Goal: Information Seeking & Learning: Learn about a topic

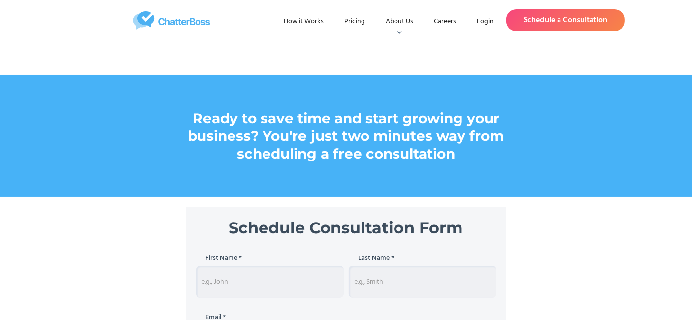
click at [295, 18] on link "How it Works" at bounding box center [304, 22] width 56 height 18
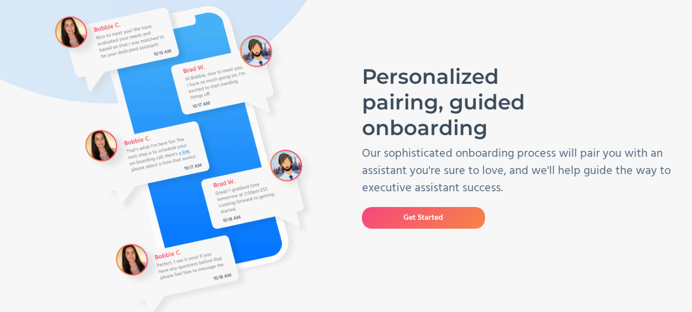
scroll to position [109, 0]
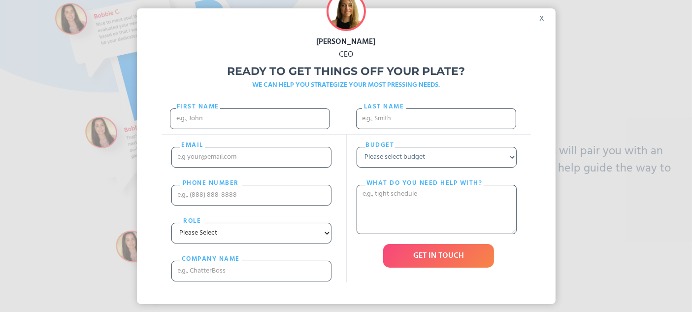
click at [544, 22] on div "x" at bounding box center [544, 15] width 22 height 15
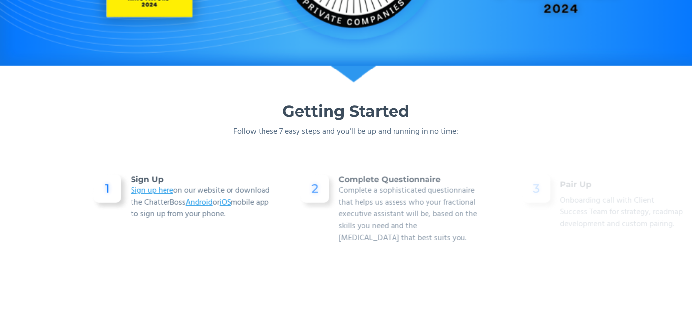
scroll to position [602, 0]
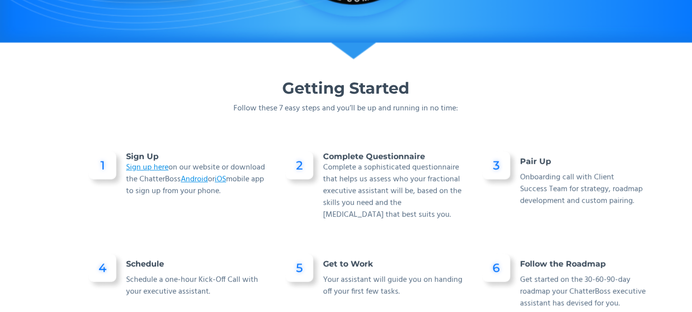
click at [148, 109] on div "Getting Started Follow these 7 easy steps and you’ll be up and running in no ti…" at bounding box center [346, 233] width 591 height 349
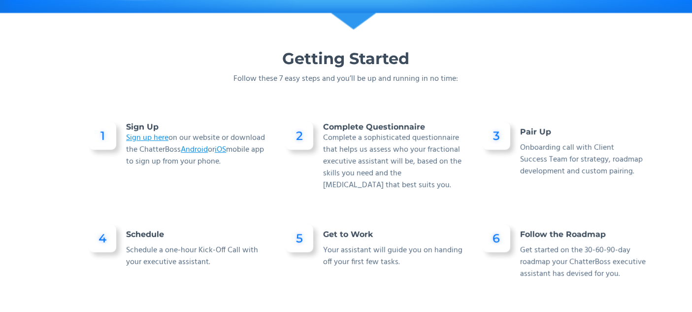
scroll to position [657, 0]
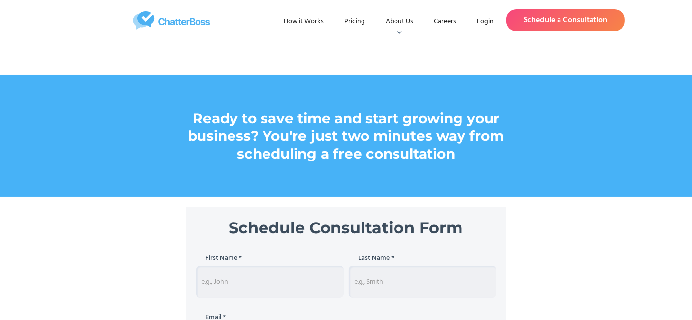
click at [180, 19] on img "home" at bounding box center [171, 20] width 195 height 18
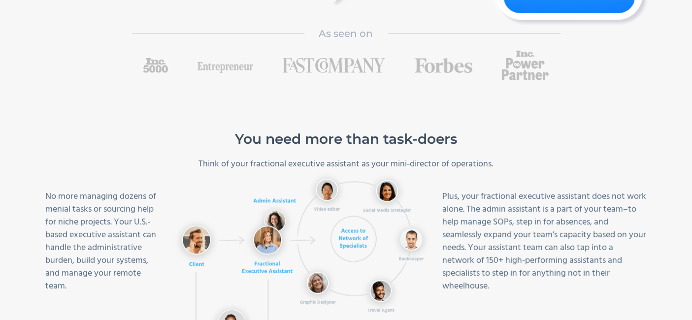
scroll to position [437, 0]
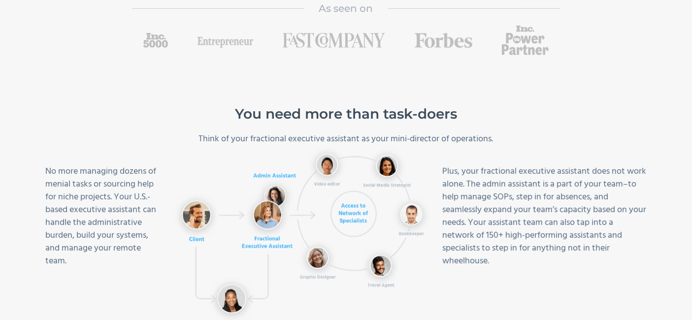
click at [414, 118] on h2 "You need more than task-doers" at bounding box center [346, 113] width 601 height 19
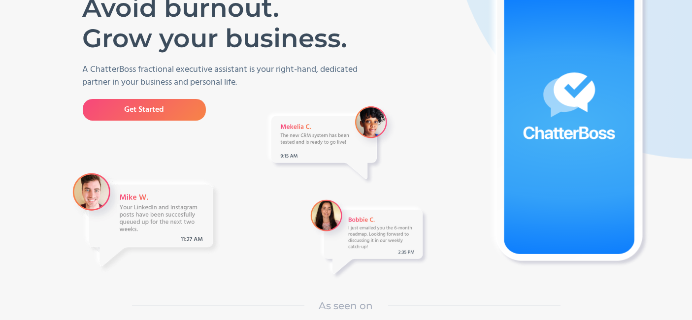
scroll to position [0, 0]
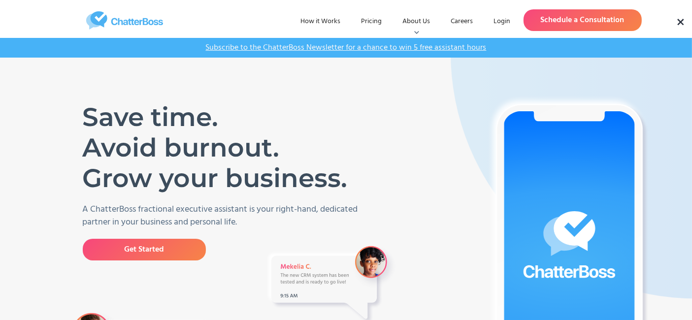
click at [365, 20] on link "Pricing" at bounding box center [372, 22] width 36 height 18
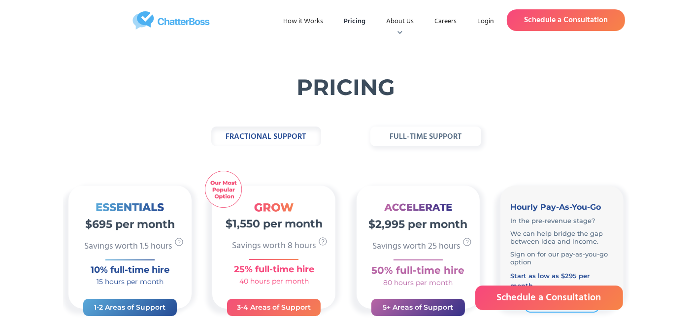
click at [261, 134] on strong "fractional support" at bounding box center [266, 137] width 80 height 13
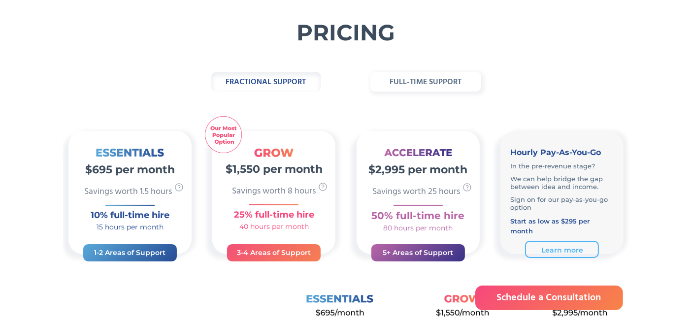
click at [559, 241] on link "Learn more" at bounding box center [562, 249] width 74 height 17
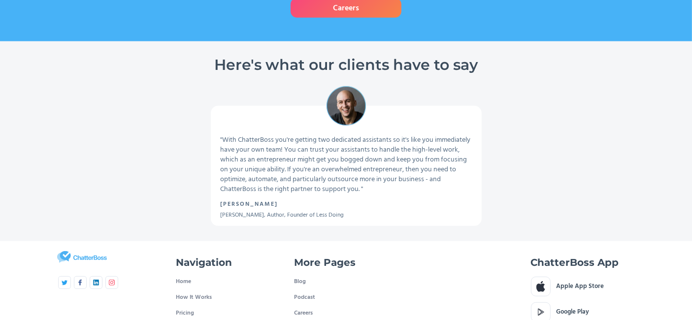
scroll to position [602, 0]
